Goal: Task Accomplishment & Management: Use online tool/utility

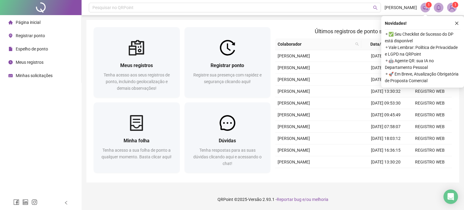
click at [33, 37] on span "Registrar ponto" at bounding box center [30, 35] width 29 height 5
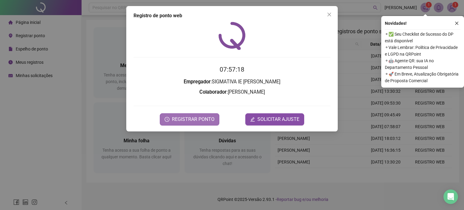
click at [193, 116] on span "REGISTRAR PONTO" at bounding box center [193, 119] width 43 height 7
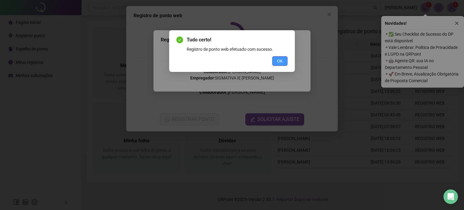
click at [283, 59] on button "OK" at bounding box center [279, 61] width 15 height 10
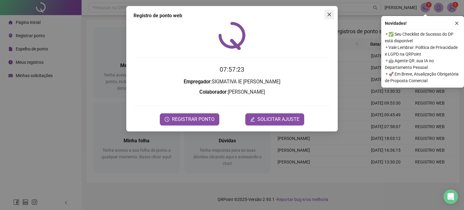
click at [333, 13] on span "Close" at bounding box center [329, 14] width 10 height 5
